Goal: Task Accomplishment & Management: Complete application form

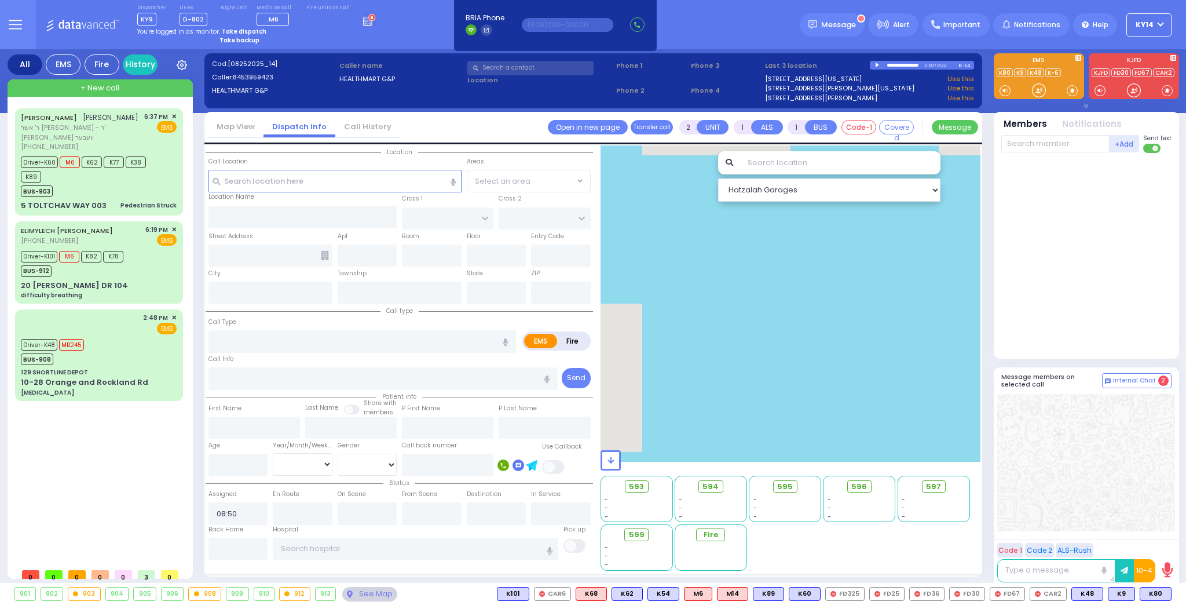
select select
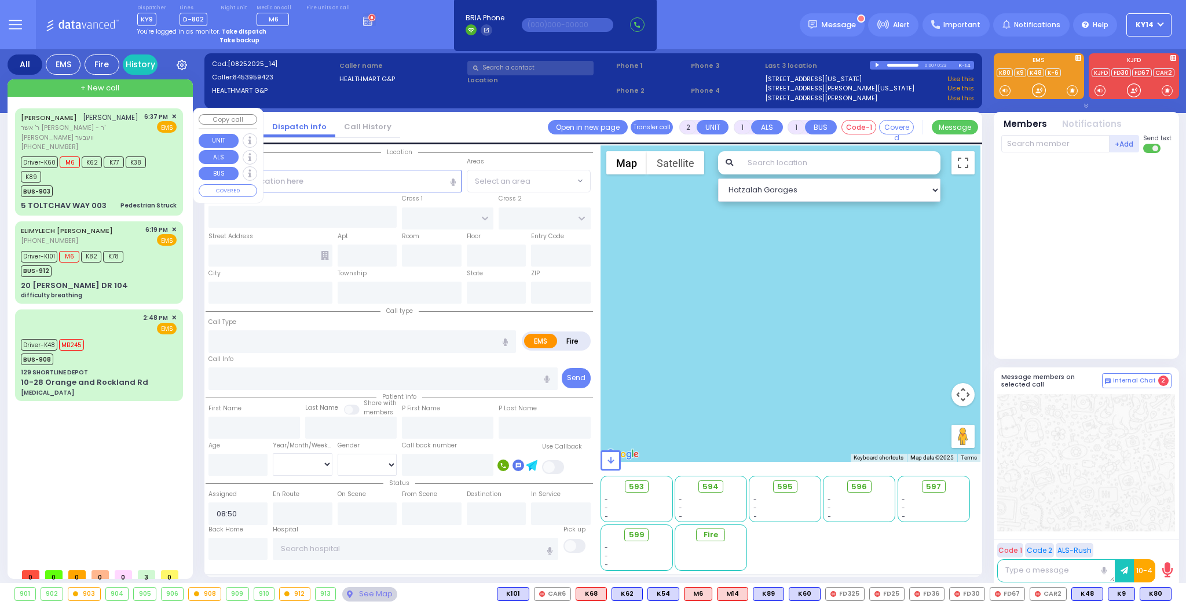
click at [166, 134] on div "6:37 PM ✕ EMS" at bounding box center [160, 132] width 33 height 40
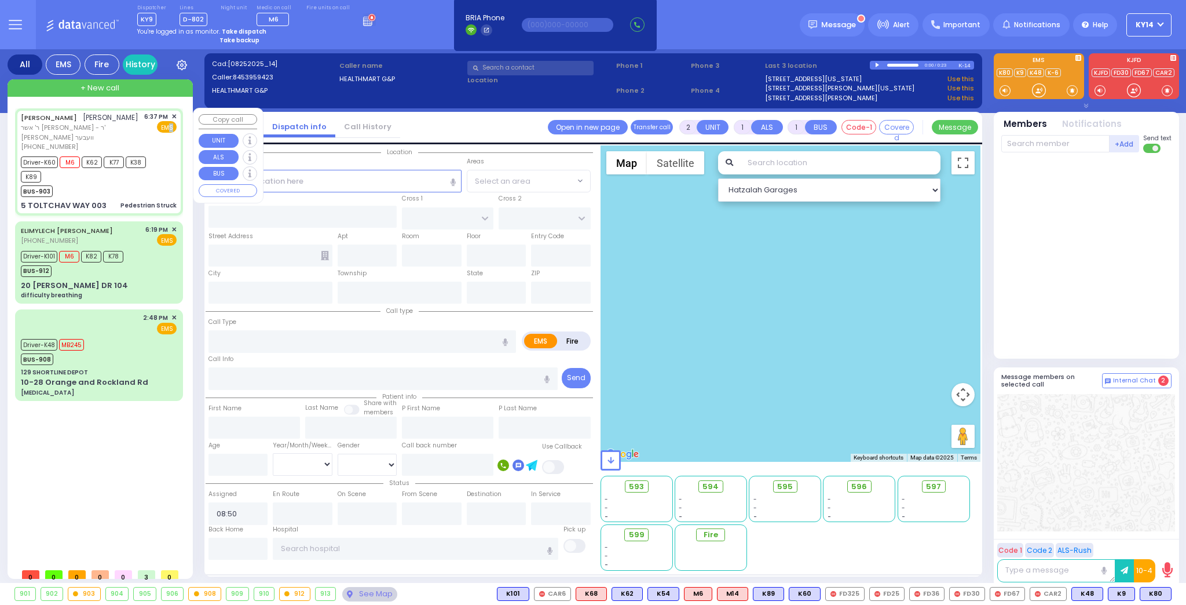
type input "6"
select select
type input "Pedestrian Struck"
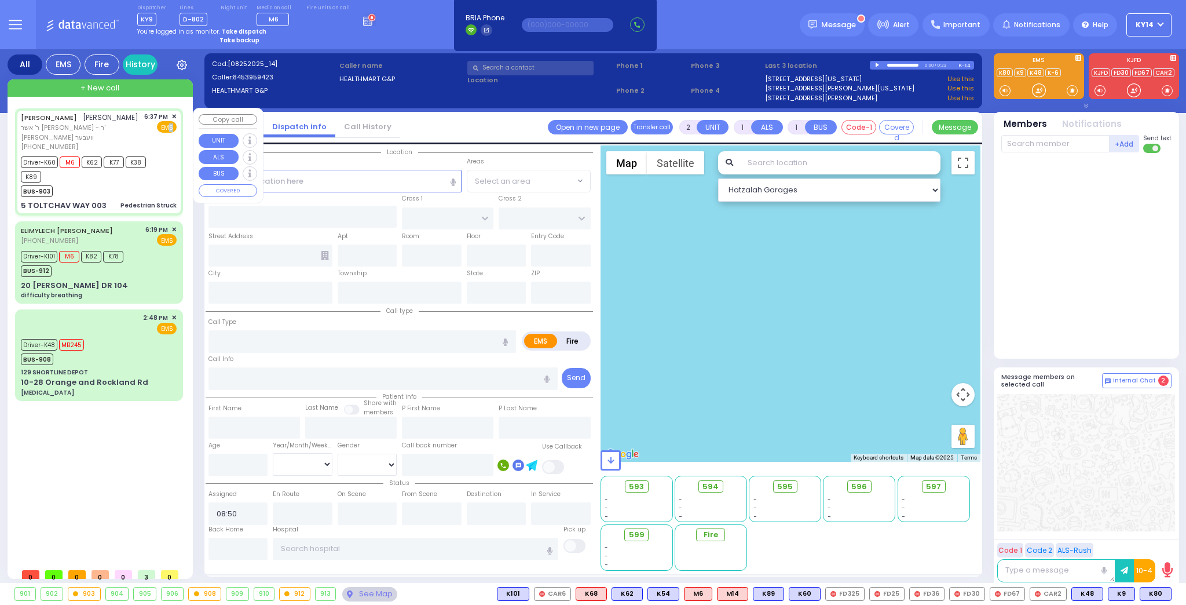
radio input "true"
type input "[PERSON_NAME]"
type input "GROSS"
type input "[PERSON_NAME]"
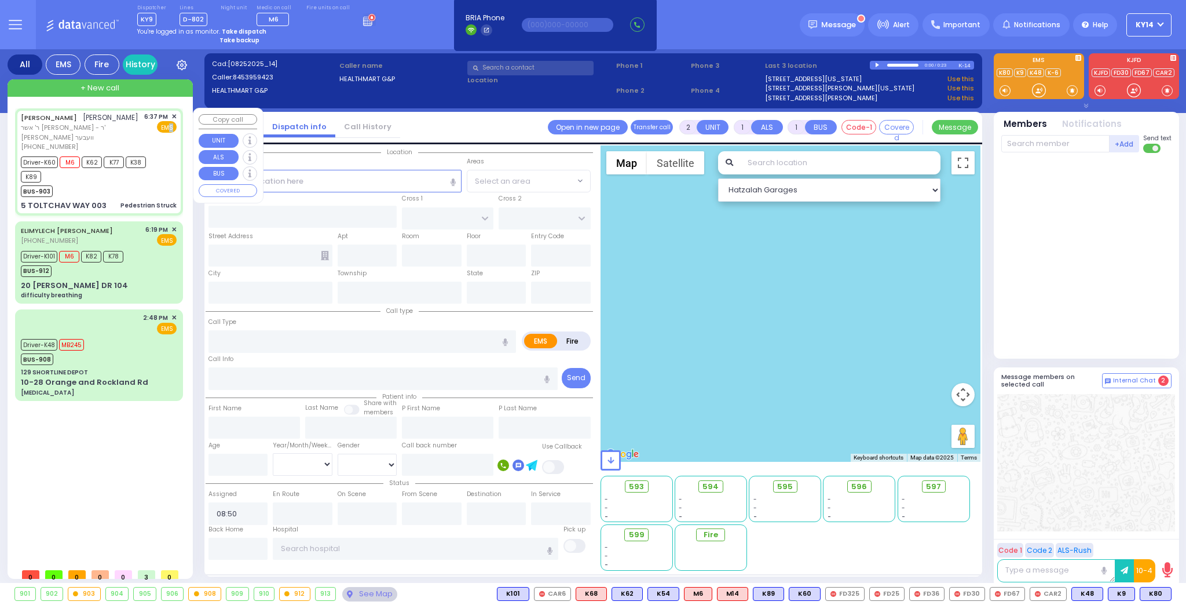
type input "7"
select select "Year"
select select "[DEMOGRAPHIC_DATA]"
type input "18:37"
type input "18:40"
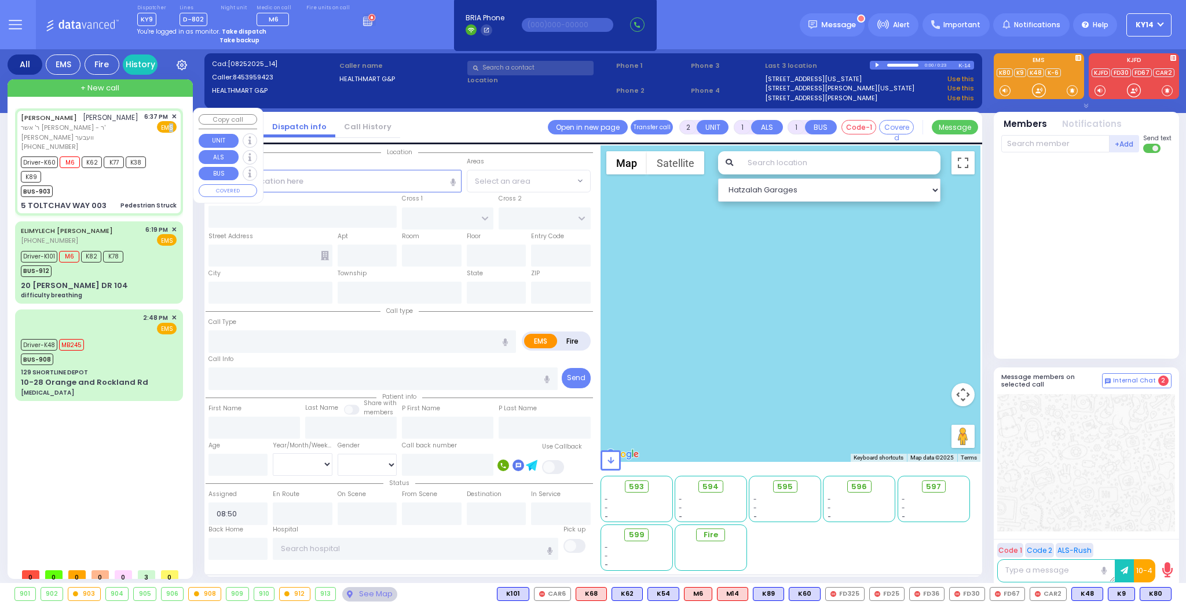
type input "18:56"
type input "[GEOGRAPHIC_DATA]-[PERSON_NAME][GEOGRAPHIC_DATA]"
type input "TOLTCHAV WAY"
type input "[GEOGRAPHIC_DATA]"
type input "5 TOLTCHAV WAY"
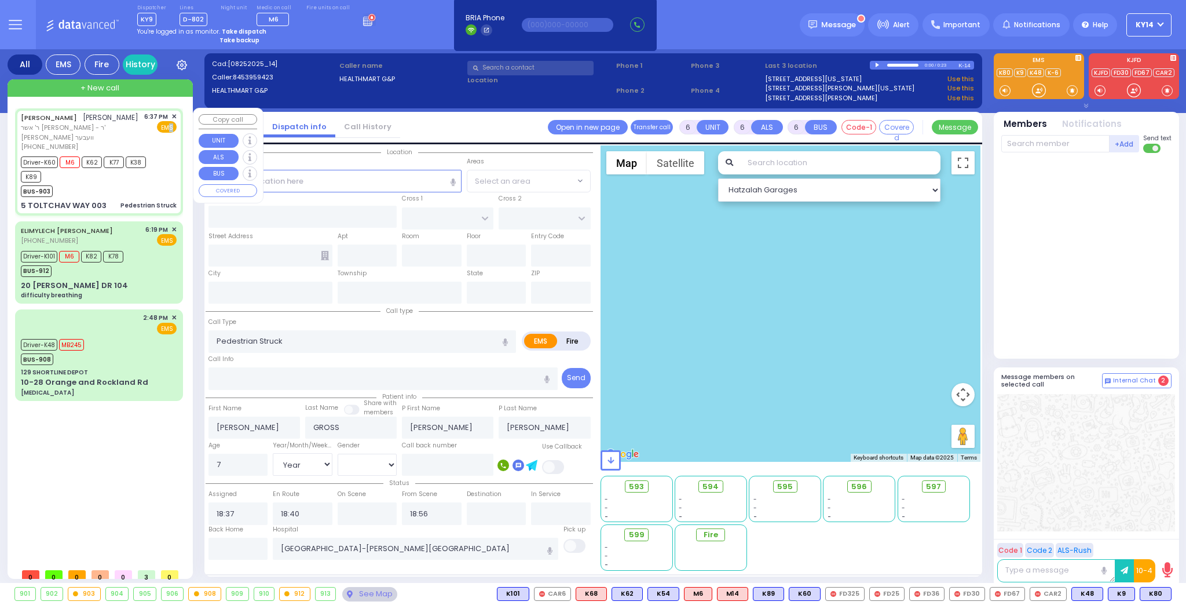
type input "003"
type input "[PERSON_NAME]"
type input "[US_STATE]"
type input "10950"
select select "Hatzalah Garages"
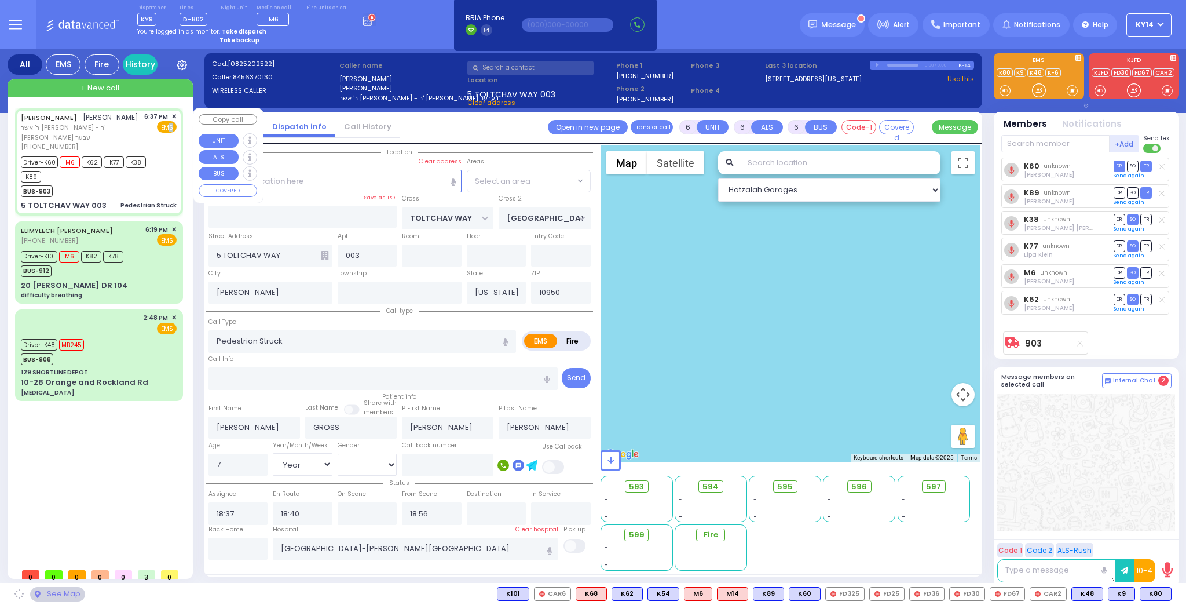
select select "BEIRECH MOSHE"
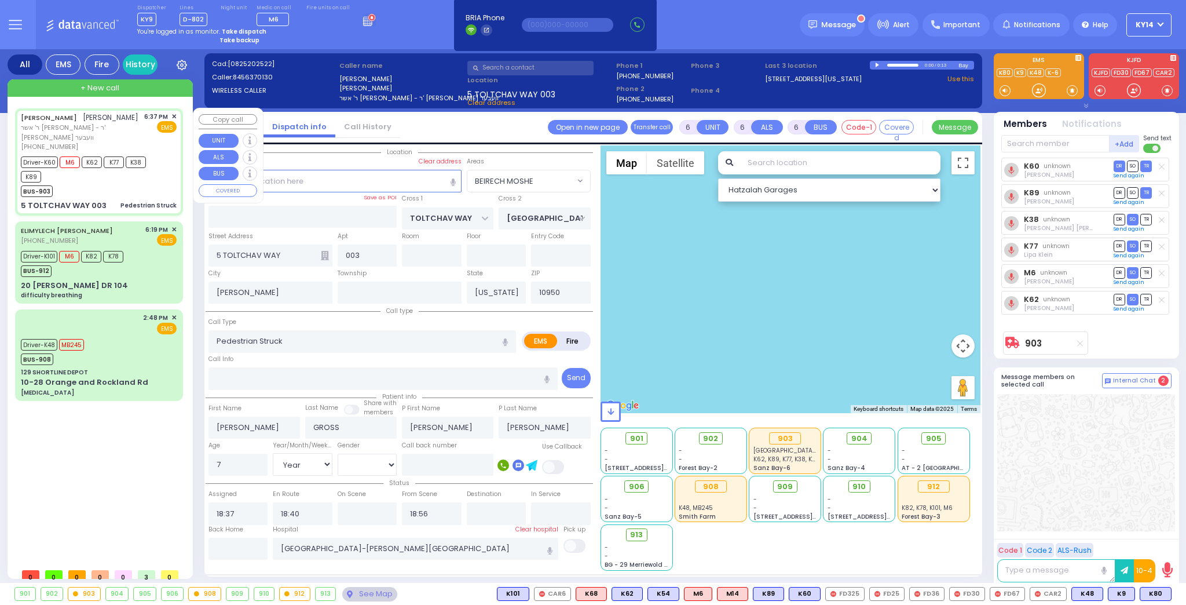
click at [164, 153] on div "Driver-K60 M6 K62 K77 K38 K89" at bounding box center [93, 167] width 145 height 29
select select
radio input "true"
select select "Year"
select select "[DEMOGRAPHIC_DATA]"
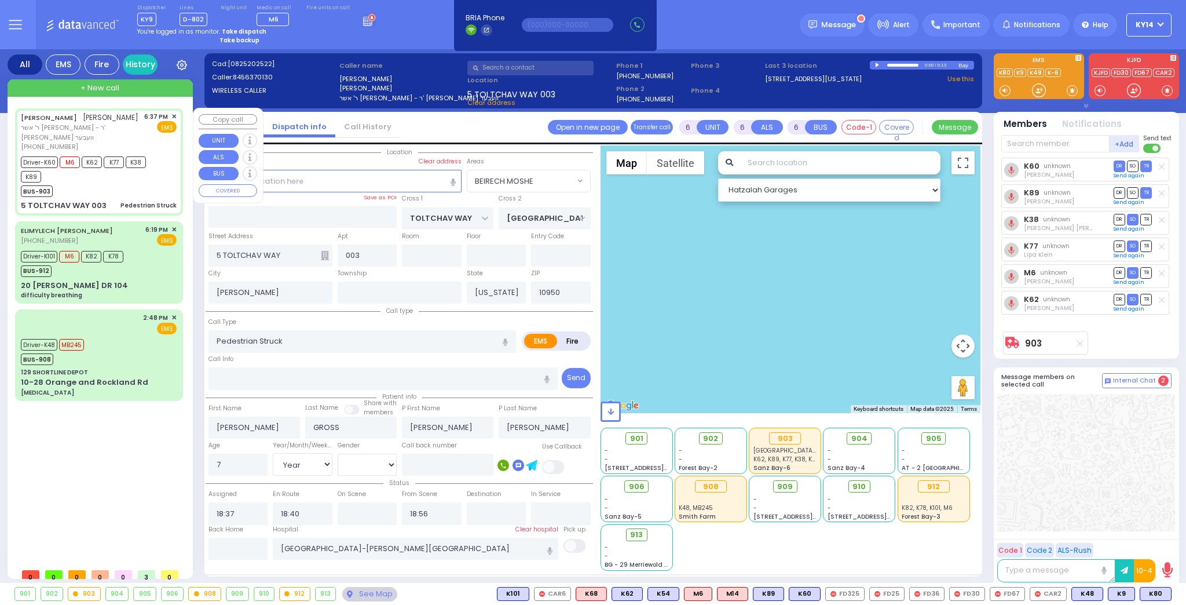
select select "Hatzalah Garages"
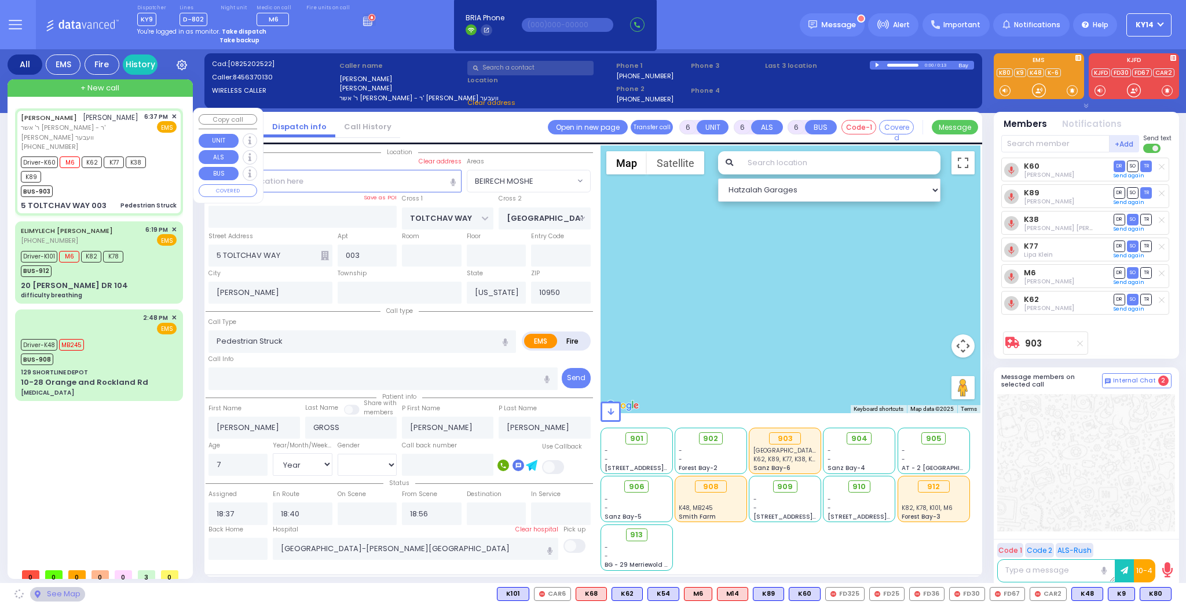
select select "BEIRECH MOSHE"
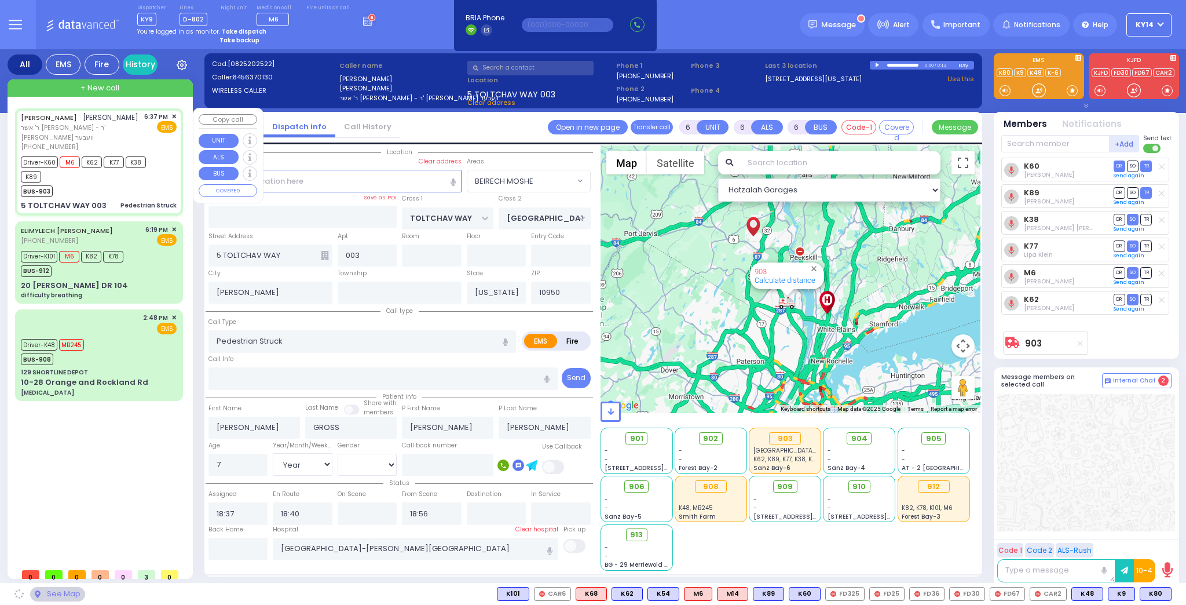
click at [164, 153] on div "Driver-K60 M6 K62 K77 K38 K89" at bounding box center [93, 167] width 145 height 29
select select
radio input "true"
select select "Year"
select select "[DEMOGRAPHIC_DATA]"
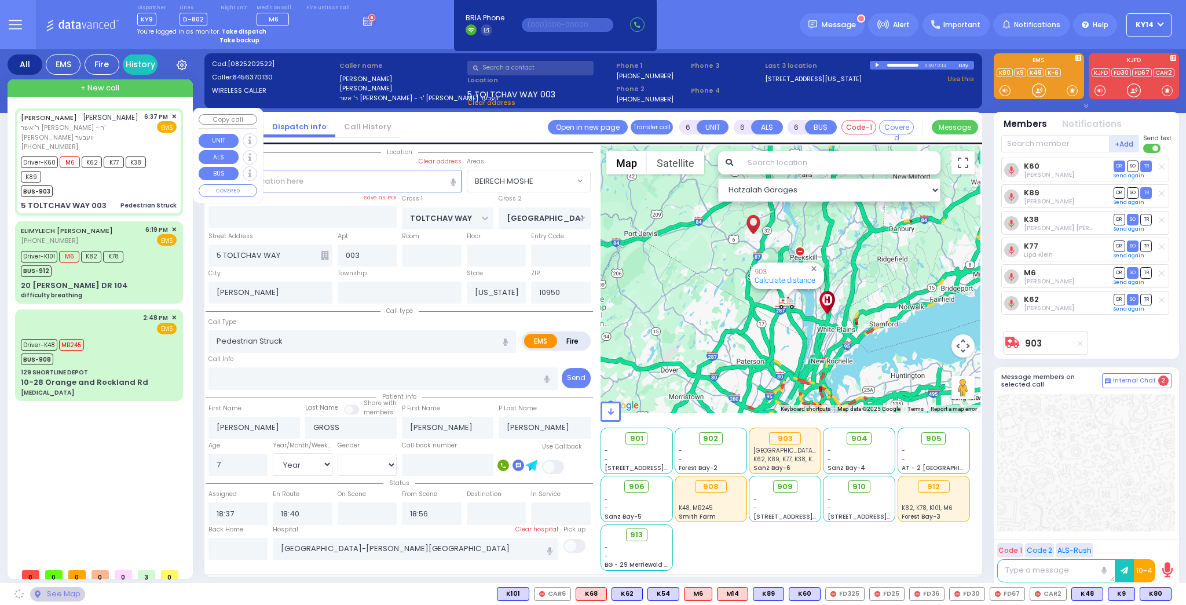
select select "Hatzalah Garages"
select select "BEIRECH MOSHE"
click at [164, 153] on div "Driver-K60 M6 K62 K77 K38 K89" at bounding box center [93, 167] width 145 height 29
select select
radio input "true"
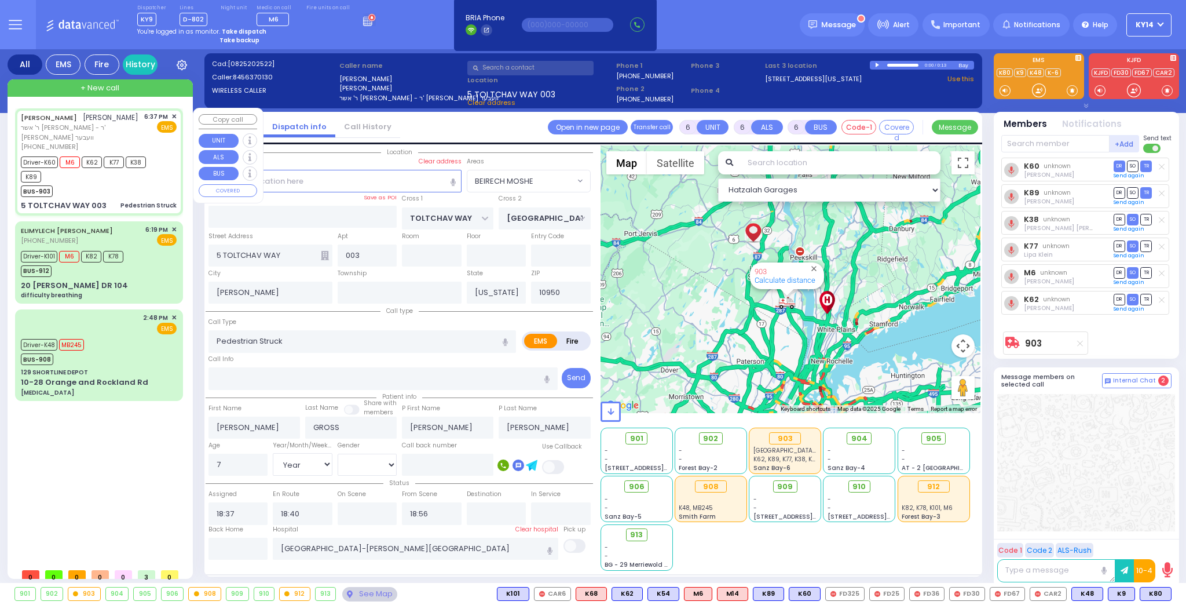
select select "Year"
select select "[DEMOGRAPHIC_DATA]"
select select "Hatzalah Garages"
select select "BEIRECH MOSHE"
click at [141, 251] on div "Driver-K101 M6 K82 K78 BUS-912" at bounding box center [99, 262] width 156 height 29
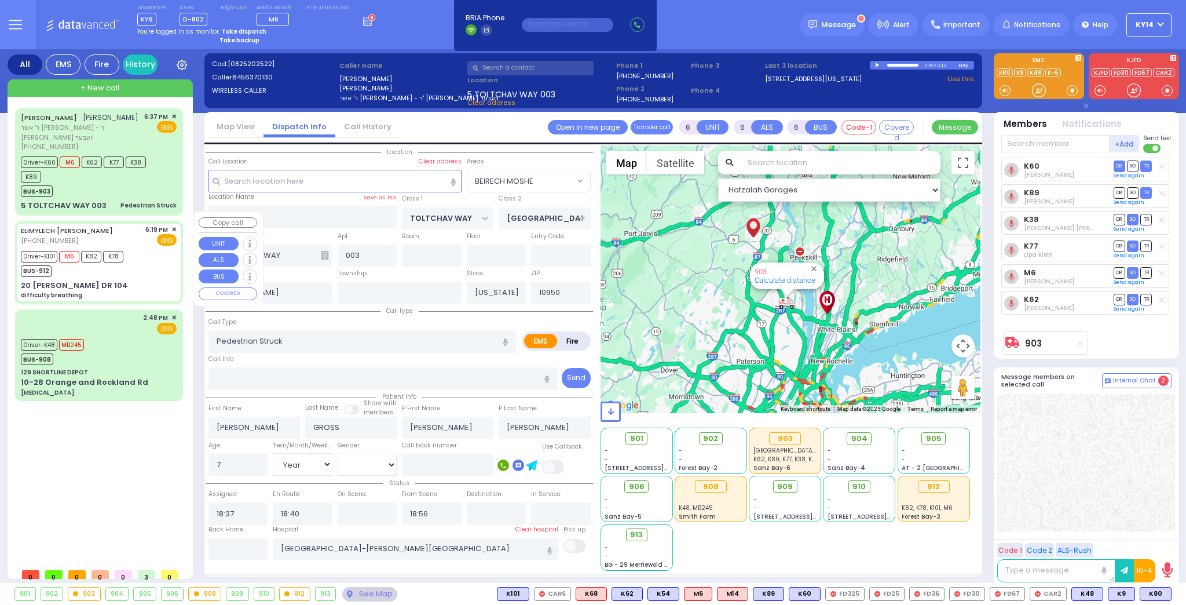
select select
type input "difficulty breathing"
radio input "true"
type input "ELIMYLECH [PERSON_NAME]"
type input "[PERSON_NAME]"
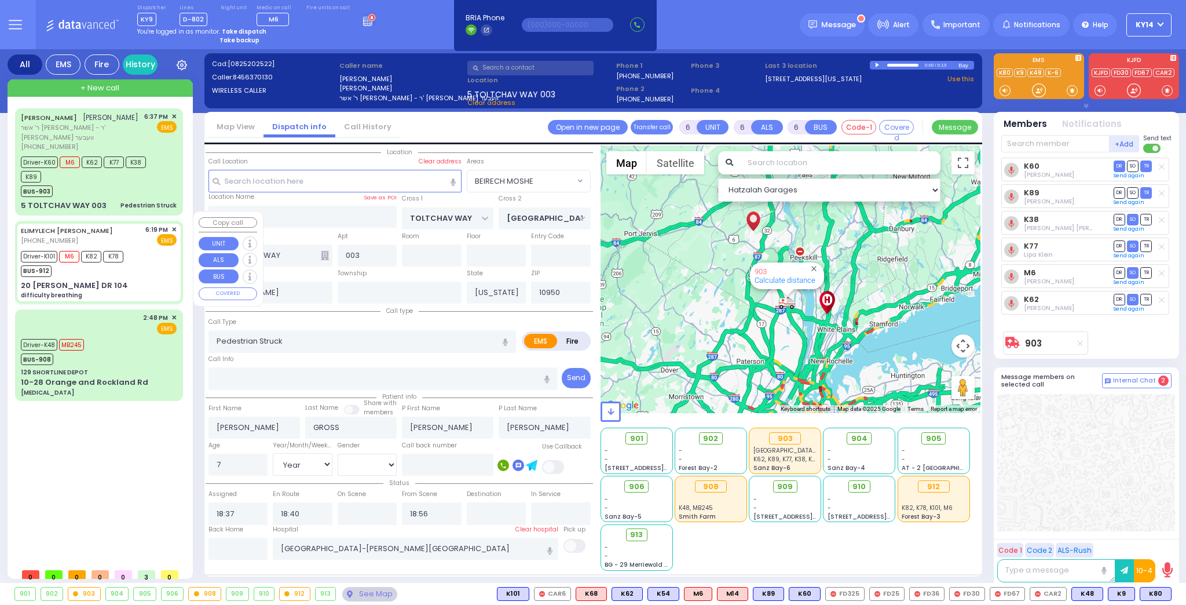
type input "Fieshy"
type input "9"
select select "Month"
select select "[DEMOGRAPHIC_DATA]"
type input "18:19"
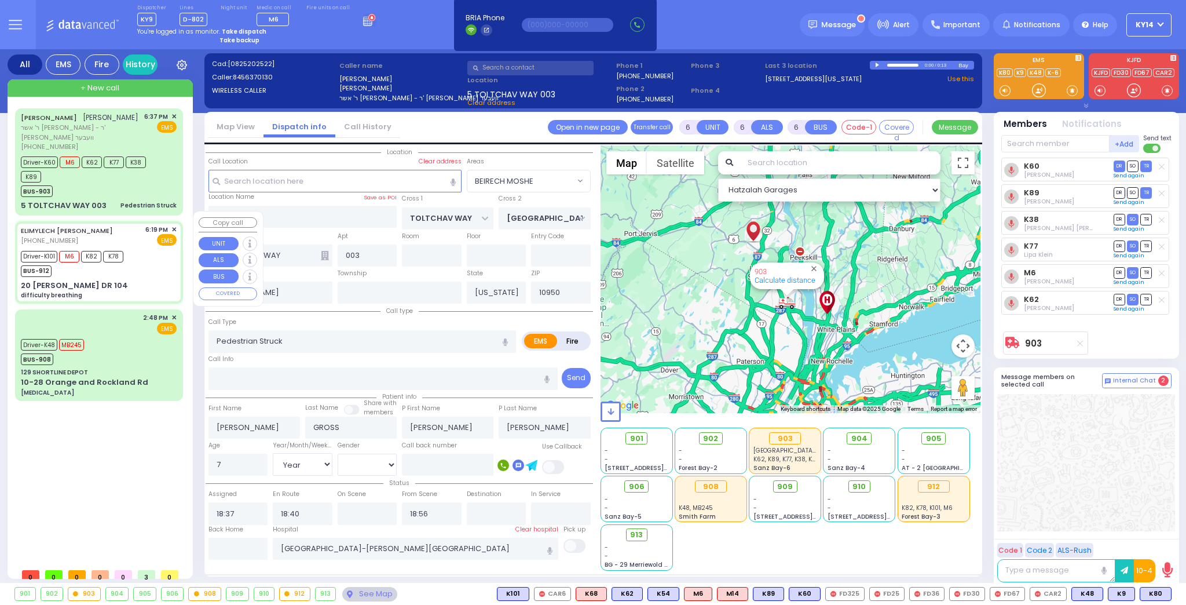
type input "18:21"
type input "18:22"
type input "18:40"
type input "19:09"
type input "[GEOGRAPHIC_DATA]"
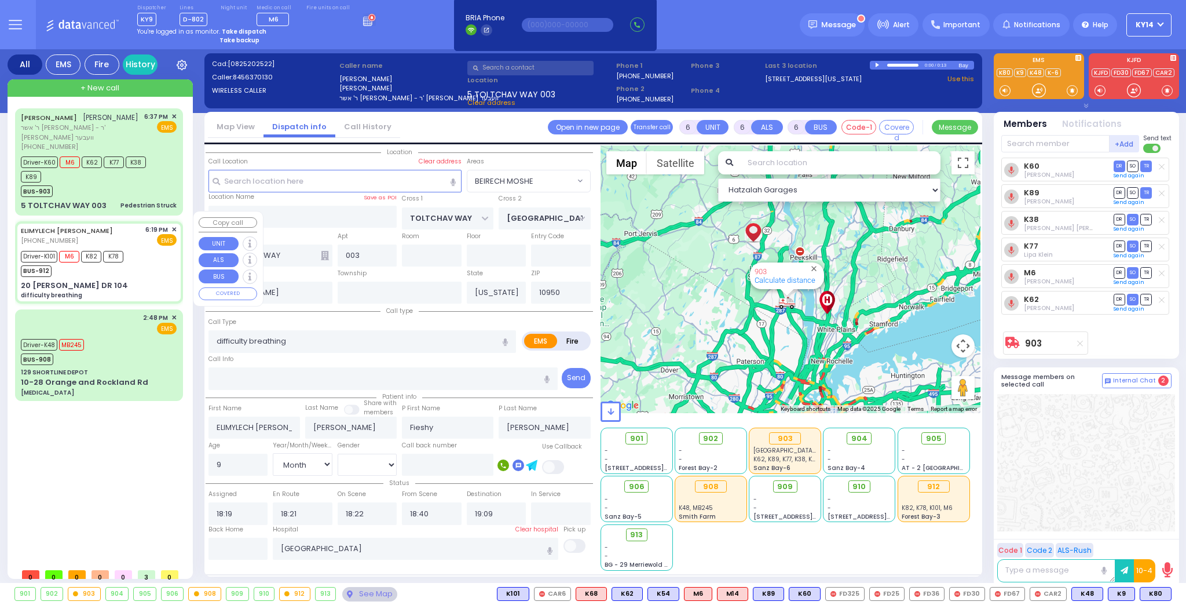
select select "Hatzalah Garages"
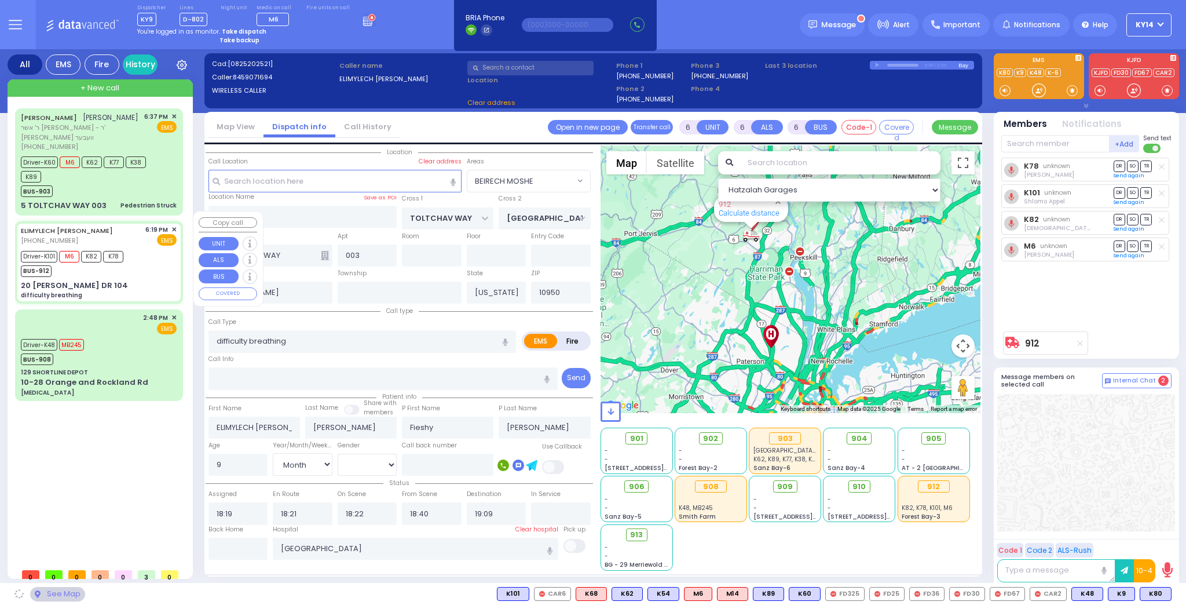
type input "GETZIL BERGER BLVD"
type input "ACRES RD"
type input "20 [PERSON_NAME] DR"
type input "104"
type input "Monroe"
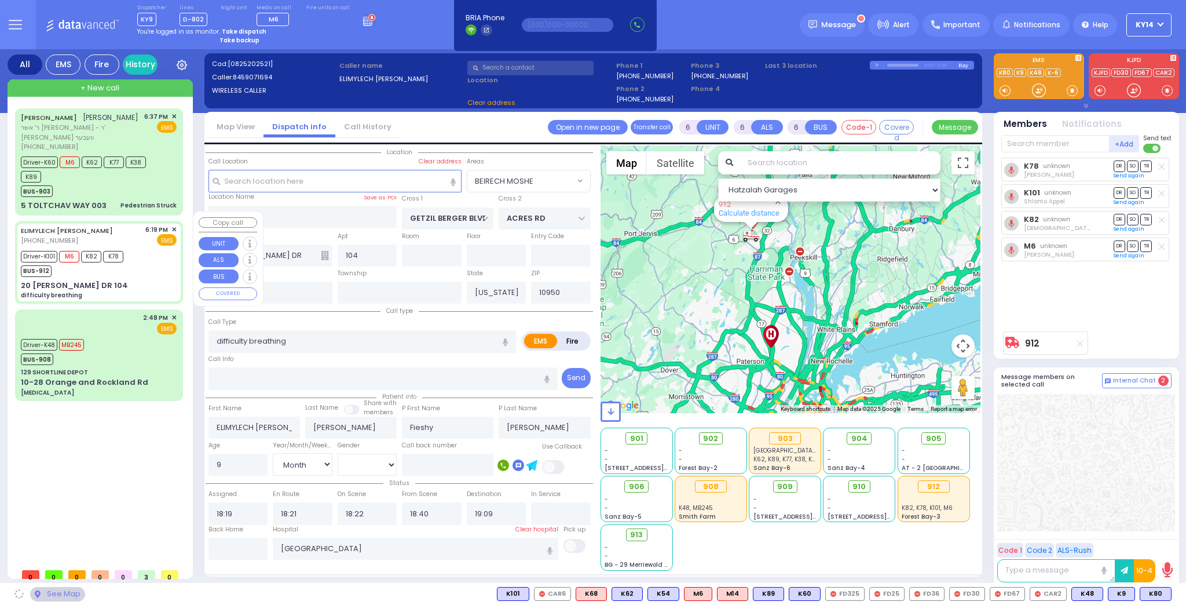
select select "SECTION 4"
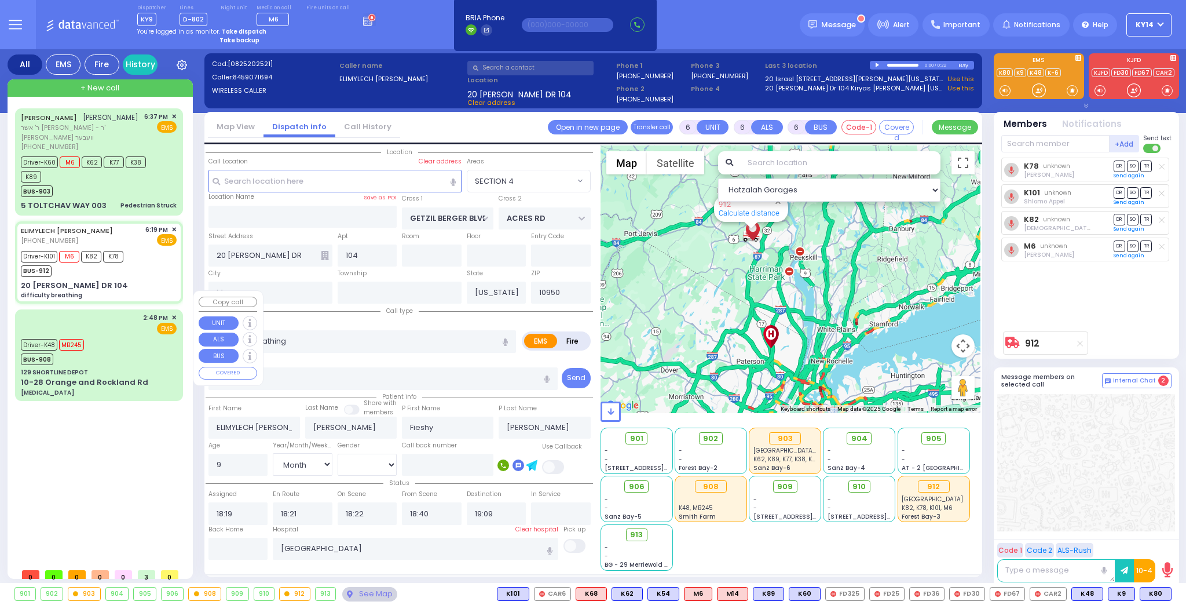
drag, startPoint x: 123, startPoint y: 319, endPoint x: 122, endPoint y: 304, distance: 15.7
click at [123, 336] on div "Driver-K48 MB245 BUS-908" at bounding box center [99, 350] width 156 height 29
select select
type input "[MEDICAL_DATA]"
radio input "true"
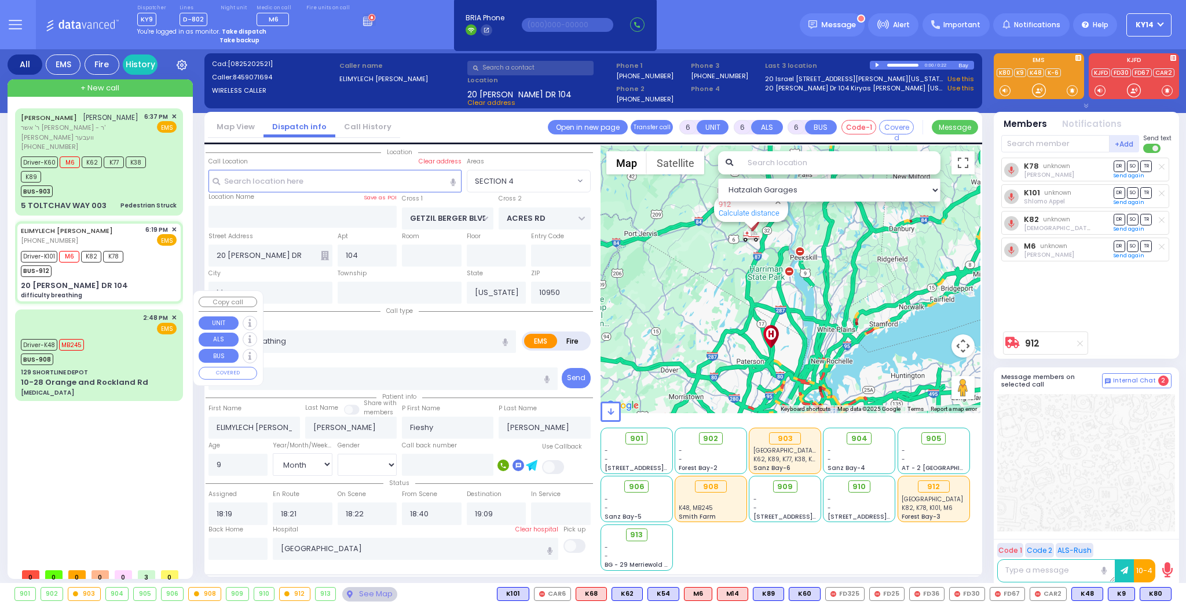
type input "[PERSON_NAME]"
type input "30"
select select "Year"
select select "[DEMOGRAPHIC_DATA]"
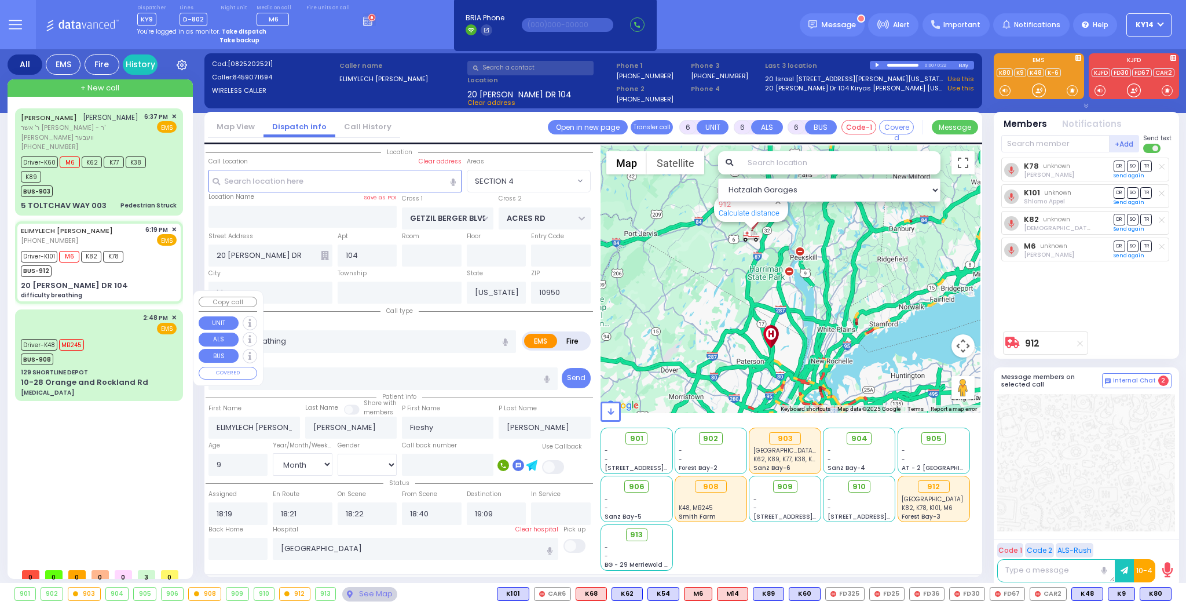
type input "14:48"
type input "14:49"
type input "15:38"
type input "15:48"
type input "17:15"
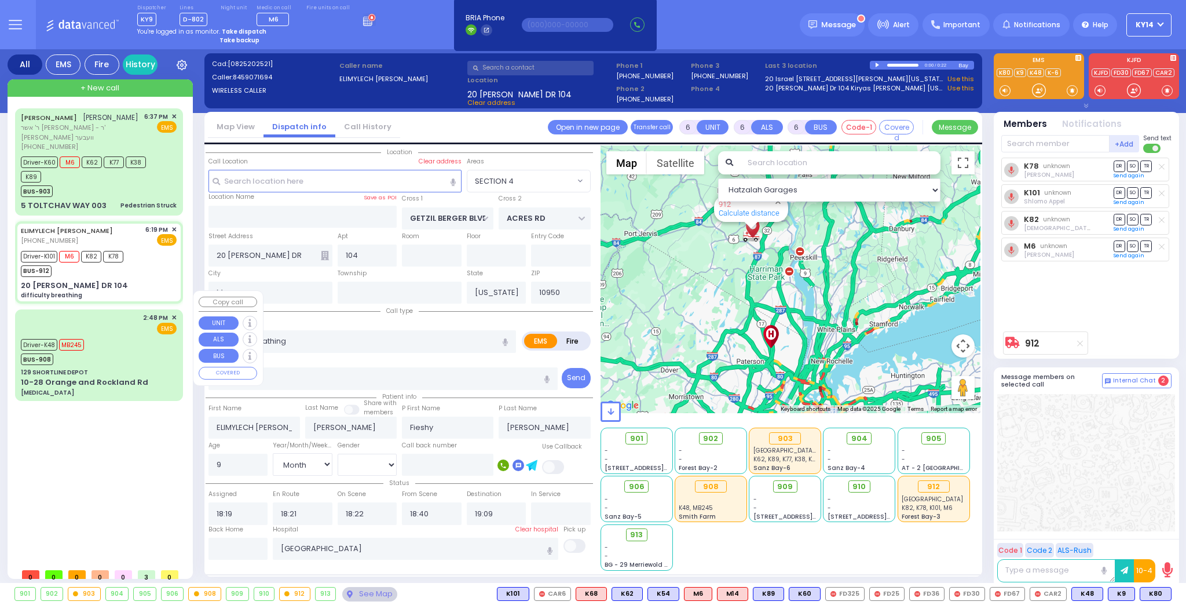
type input "17:22"
type input "[GEOGRAPHIC_DATA] [STREET_ADDRESS][US_STATE]"
select select "Hatzalah Garages"
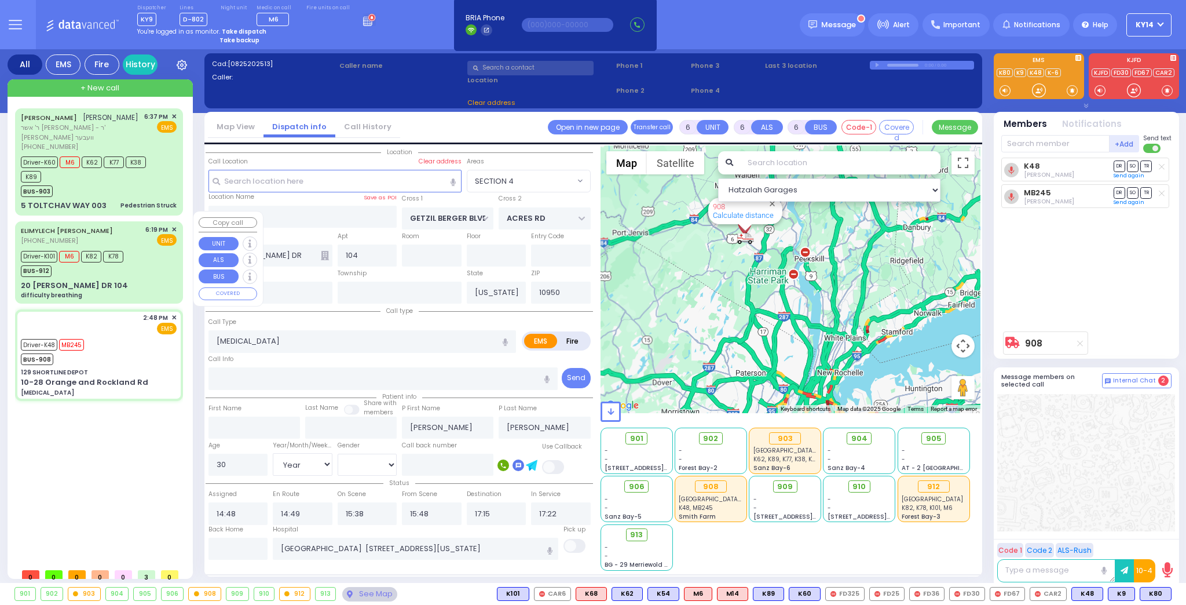
type input "129 SHORTLINE DEPOT"
type input "10-28 Orange and Rockland Rd"
